Goal: Transaction & Acquisition: Purchase product/service

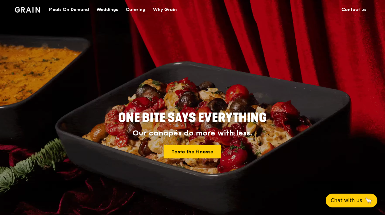
click at [72, 9] on div "Meals On Demand" at bounding box center [69, 9] width 40 height 19
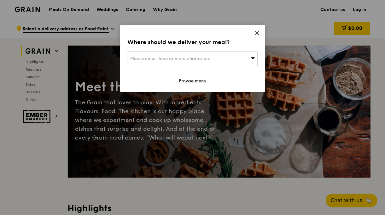
click at [203, 57] on span "Please enter three or more characters" at bounding box center [169, 58] width 79 height 5
type input "038988"
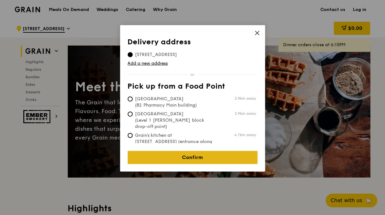
click at [192, 153] on link "Confirm" at bounding box center [193, 157] width 130 height 13
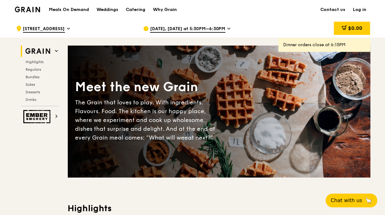
click at [222, 30] on span "[DATE], [DATE] at 5:30PM–6:30PM" at bounding box center [187, 29] width 75 height 7
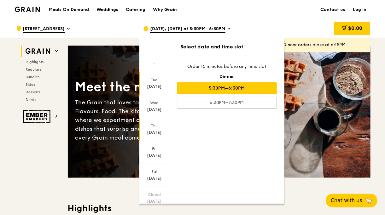
click at [155, 131] on div "Sep 18" at bounding box center [154, 133] width 28 height 6
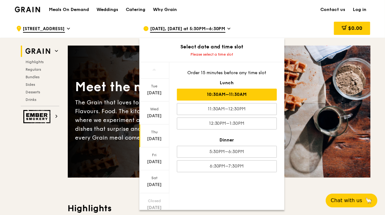
click at [237, 94] on div "10:30AM–11:30AM" at bounding box center [227, 95] width 100 height 12
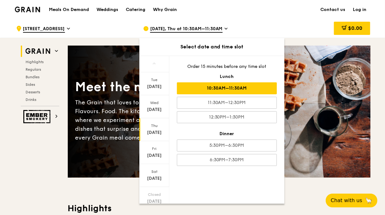
click at [215, 85] on div "10:30AM–11:30AM" at bounding box center [227, 89] width 100 height 12
click at [126, 26] on div ".cls-1 { fill: none; stroke: #fff; stroke-linecap: round; stroke-linejoin: roun…" at bounding box center [74, 28] width 117 height 19
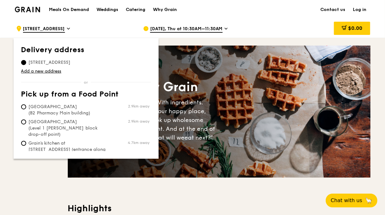
click at [286, 14] on div "Meals On Demand Weddings Catering Why Grain Contact us Log in" at bounding box center [192, 9] width 355 height 19
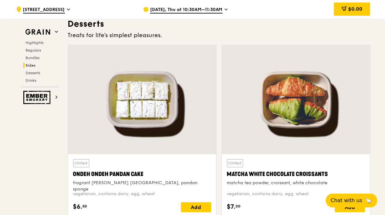
scroll to position [1787, 0]
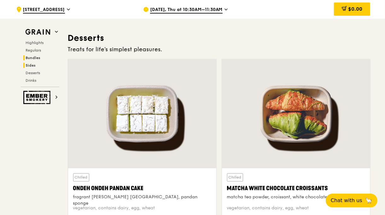
click at [32, 57] on span "Bundles" at bounding box center [33, 58] width 15 height 4
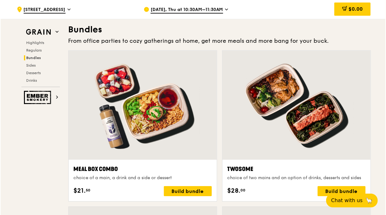
scroll to position [906, 0]
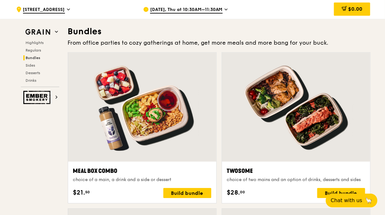
click at [303, 146] on div at bounding box center [296, 107] width 148 height 109
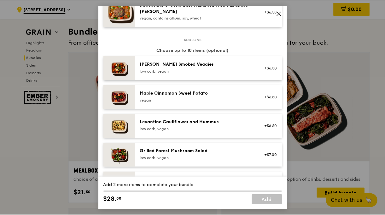
scroll to position [189, 0]
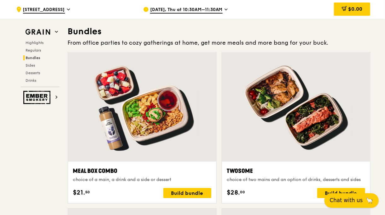
click at [356, 203] on span "Chat with us" at bounding box center [346, 201] width 33 height 8
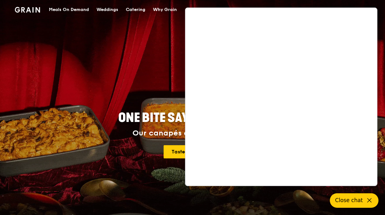
click at [114, 158] on div "Taste the finesse" at bounding box center [193, 152] width 284 height 13
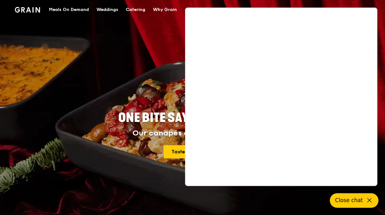
click at [359, 199] on span "Close chat" at bounding box center [349, 201] width 28 height 8
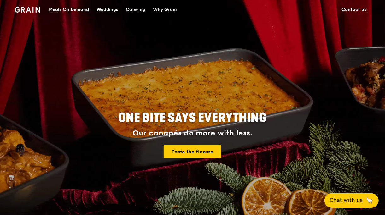
click at [69, 10] on div "Meals On Demand" at bounding box center [69, 9] width 40 height 19
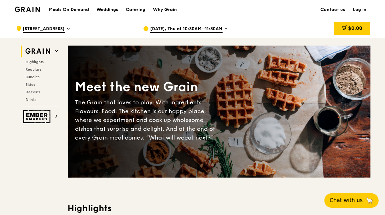
click at [360, 8] on link "Log in" at bounding box center [359, 9] width 21 height 19
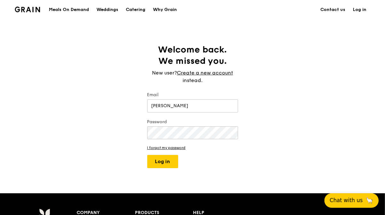
type input "teresa.kwok@galderma.com"
click at [184, 146] on link "I forgot my password" at bounding box center [192, 148] width 91 height 4
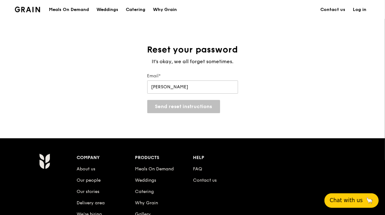
type input "teresa.kwok@galderma.com"
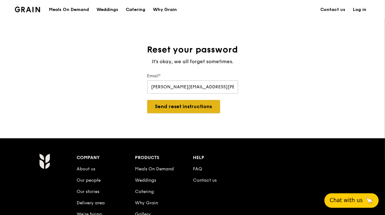
click at [169, 106] on button "Send reset instructions" at bounding box center [183, 106] width 73 height 13
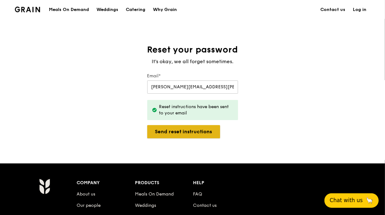
click at [183, 130] on button "Send reset instructions" at bounding box center [183, 131] width 73 height 13
click at [74, 11] on div "Meals On Demand" at bounding box center [69, 9] width 40 height 19
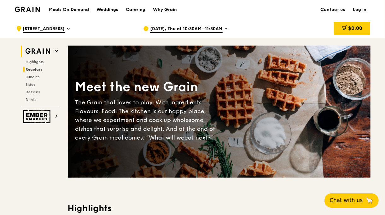
click at [32, 70] on span "Regulars" at bounding box center [34, 69] width 17 height 4
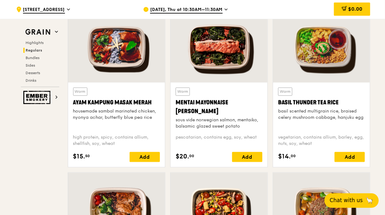
scroll to position [603, 0]
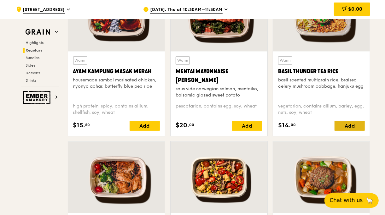
click at [349, 125] on div "Add" at bounding box center [349, 126] width 30 height 10
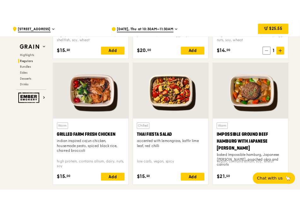
scroll to position [698, 0]
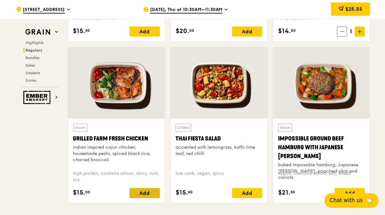
click at [145, 191] on div "Add" at bounding box center [144, 193] width 30 height 10
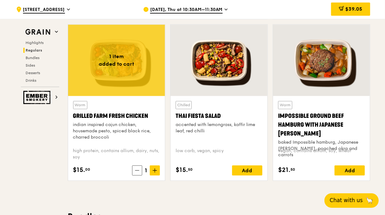
scroll to position [563, 0]
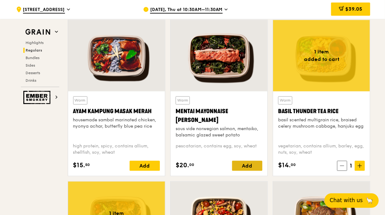
click at [243, 165] on div "Add" at bounding box center [247, 166] width 30 height 10
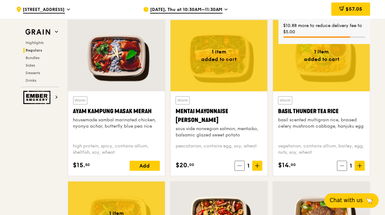
drag, startPoint x: 176, startPoint y: 109, endPoint x: 203, endPoint y: 118, distance: 28.7
click at [203, 118] on div "Mentai Mayonnaise [PERSON_NAME]" at bounding box center [218, 116] width 87 height 18
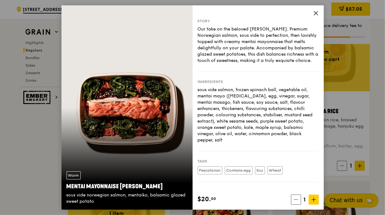
copy div "Mentai Mayonnaise [PERSON_NAME]"
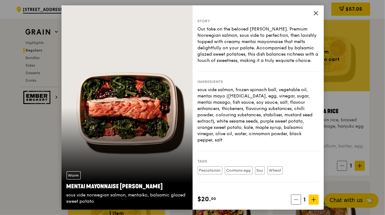
click at [315, 13] on icon at bounding box center [316, 13] width 6 height 6
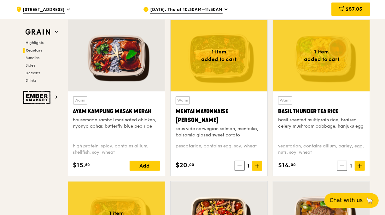
drag, startPoint x: 330, startPoint y: 109, endPoint x: 277, endPoint y: 110, distance: 52.6
click at [277, 110] on div "Warm Basil Thunder Tea Rice basil scented multigrain rice, braised celery mushr…" at bounding box center [321, 134] width 97 height 85
copy div "Basil Thunder Tea Rice"
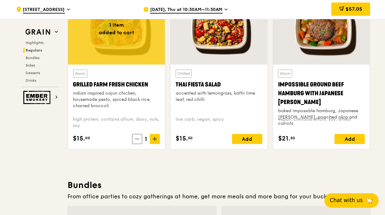
scroll to position [689, 0]
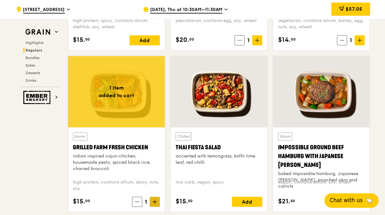
click at [155, 200] on icon at bounding box center [154, 202] width 4 height 4
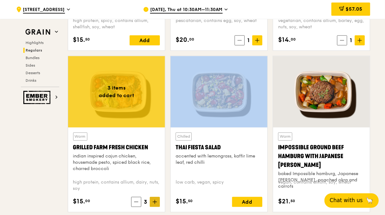
click at [155, 200] on icon at bounding box center [154, 202] width 4 height 4
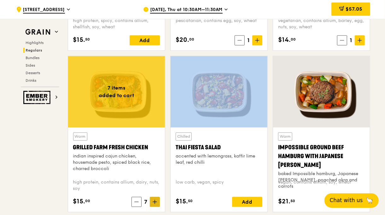
click at [155, 200] on icon at bounding box center [154, 202] width 4 height 4
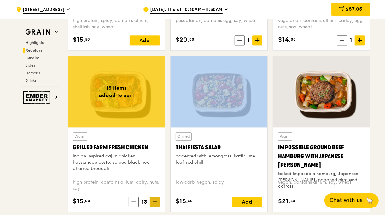
click at [155, 200] on icon at bounding box center [154, 202] width 4 height 4
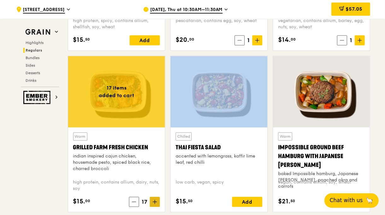
click at [155, 200] on icon at bounding box center [154, 202] width 4 height 4
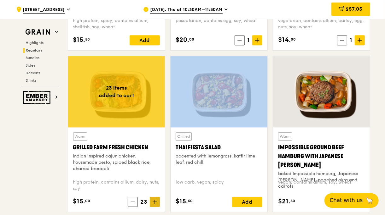
click at [155, 200] on icon at bounding box center [154, 202] width 4 height 4
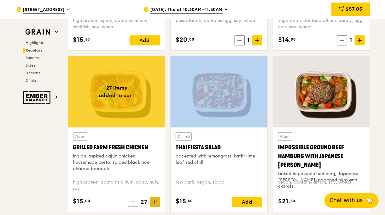
click at [155, 200] on icon at bounding box center [154, 202] width 4 height 4
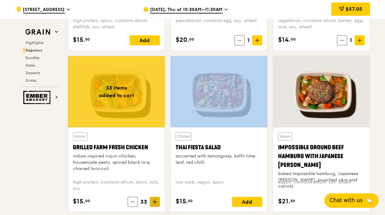
click at [155, 200] on icon at bounding box center [154, 202] width 4 height 4
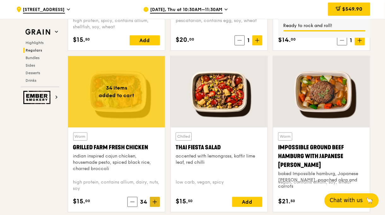
click at [155, 200] on icon at bounding box center [154, 202] width 4 height 4
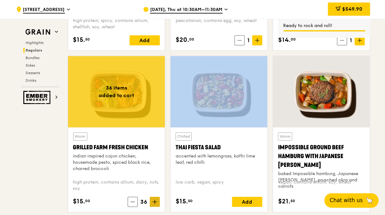
click at [155, 200] on icon at bounding box center [154, 202] width 4 height 4
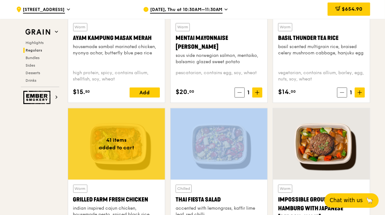
scroll to position [640, 0]
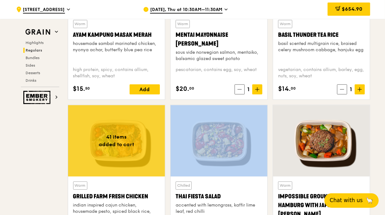
drag, startPoint x: 150, startPoint y: 211, endPoint x: 73, endPoint y: 193, distance: 78.5
click at [73, 193] on div "Grilled Farm Fresh Chicken" at bounding box center [116, 196] width 87 height 9
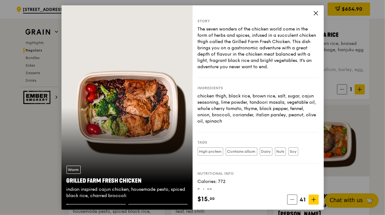
copy div "Grilled Farm Fresh Chicken"
drag, startPoint x: 146, startPoint y: 181, endPoint x: 63, endPoint y: 182, distance: 82.9
click at [63, 182] on div "Warm Grilled Farm Fresh Chicken indian inspired cajun chicken, housemade pesto,…" at bounding box center [126, 182] width 131 height 43
copy div "Grilled Farm Fresh Chicken"
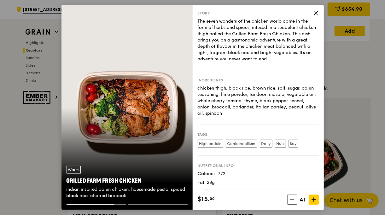
scroll to position [0, 0]
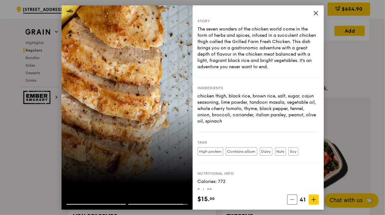
click at [317, 11] on icon at bounding box center [316, 13] width 6 height 6
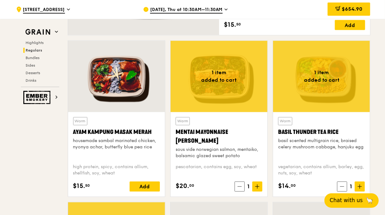
scroll to position [545, 0]
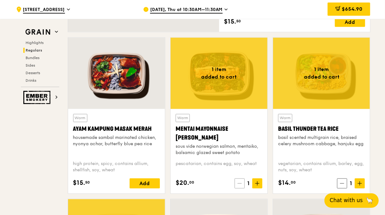
click at [240, 185] on icon at bounding box center [239, 184] width 4 height 4
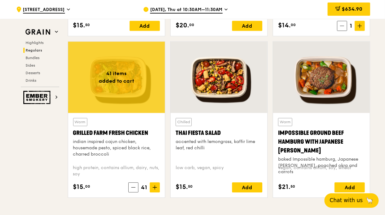
scroll to position [734, 0]
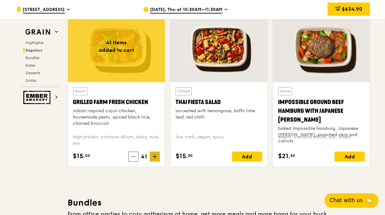
click at [154, 157] on icon at bounding box center [154, 157] width 4 height 4
click at [356, 8] on span "$664.90" at bounding box center [352, 9] width 20 height 6
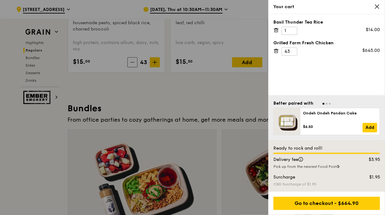
scroll to position [703, 0]
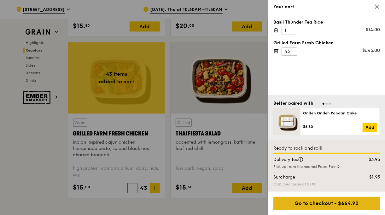
click at [330, 201] on div "Go to checkout - $664.90" at bounding box center [326, 203] width 106 height 13
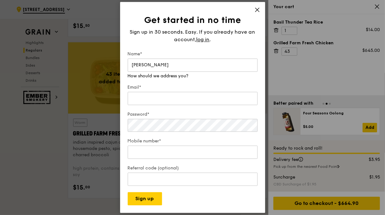
type input "Teresa kwok"
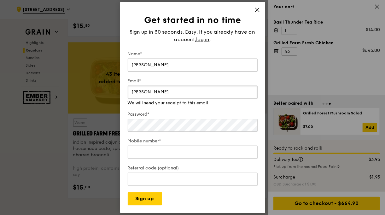
type input "teresa.kwok@galderma.com"
type input "97212739"
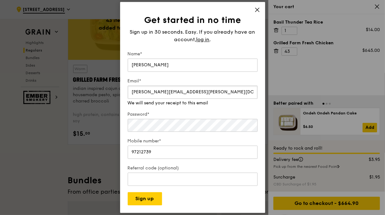
scroll to position [766, 0]
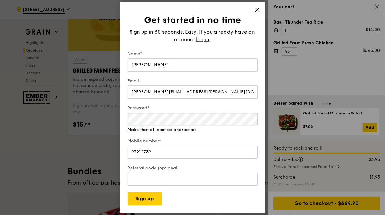
click at [151, 128] on div "Password* Make that at least six characters" at bounding box center [193, 119] width 130 height 28
click at [149, 196] on button "Sign up" at bounding box center [145, 199] width 34 height 13
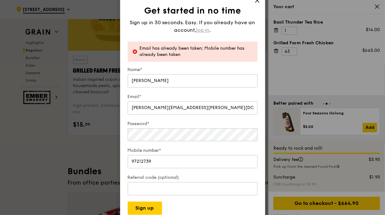
click at [201, 29] on span "log in" at bounding box center [202, 30] width 13 height 8
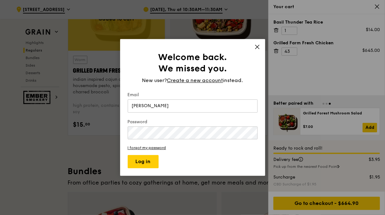
type input "teresa.kwok@galderma.com"
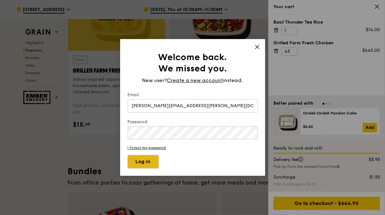
click at [144, 159] on button "Log in" at bounding box center [143, 162] width 31 height 13
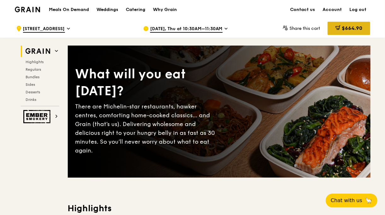
click at [348, 28] on span "$664.90" at bounding box center [352, 28] width 20 height 6
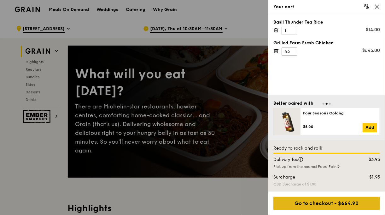
click at [336, 204] on div "Go to checkout - $664.90" at bounding box center [326, 203] width 106 height 13
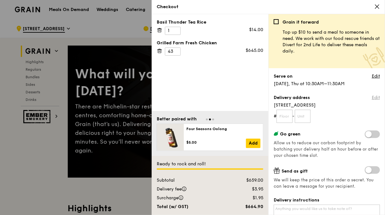
click at [371, 98] on link "Edit" at bounding box center [375, 98] width 8 height 6
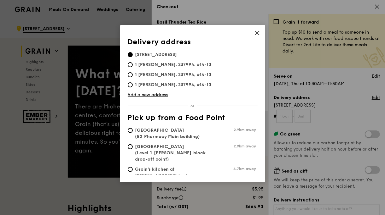
click at [256, 31] on icon at bounding box center [257, 33] width 6 height 6
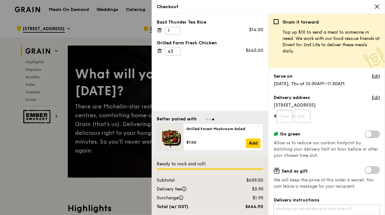
click at [286, 114] on input "text" at bounding box center [284, 116] width 16 height 13
type input "19"
click at [303, 117] on input "text" at bounding box center [303, 116] width 16 height 13
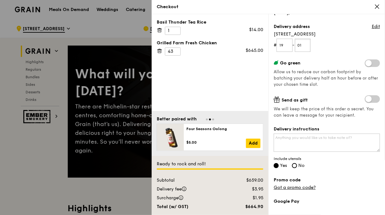
scroll to position [126, 0]
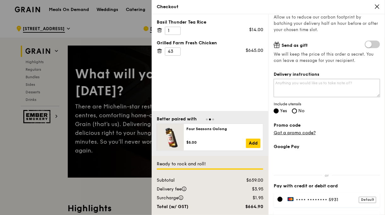
type input "01"
click at [318, 86] on textarea "Delivery instructions" at bounding box center [326, 88] width 106 height 18
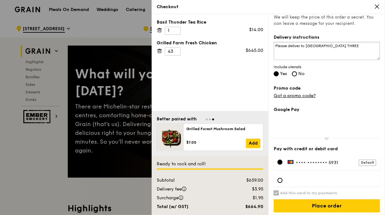
scroll to position [165, 0]
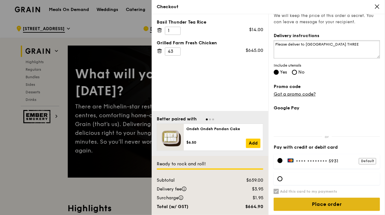
type textarea "Please deliver to [GEOGRAPHIC_DATA] THREE"
click at [330, 203] on input "Place order" at bounding box center [326, 204] width 106 height 13
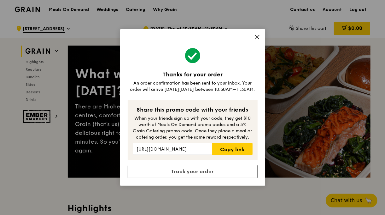
click at [255, 37] on icon at bounding box center [257, 37] width 6 height 6
